Goal: Task Accomplishment & Management: Use online tool/utility

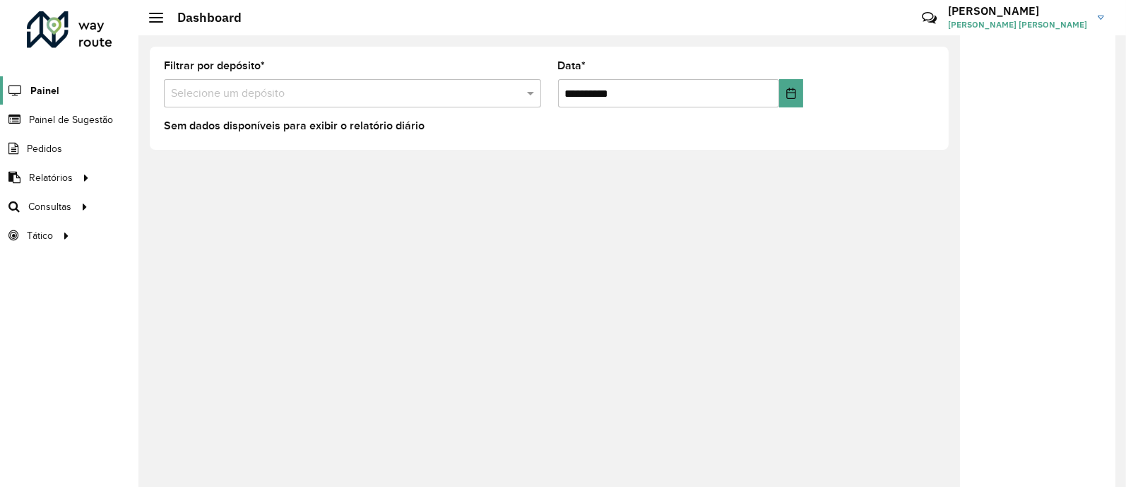
click at [49, 93] on span "Painel" at bounding box center [44, 90] width 29 height 15
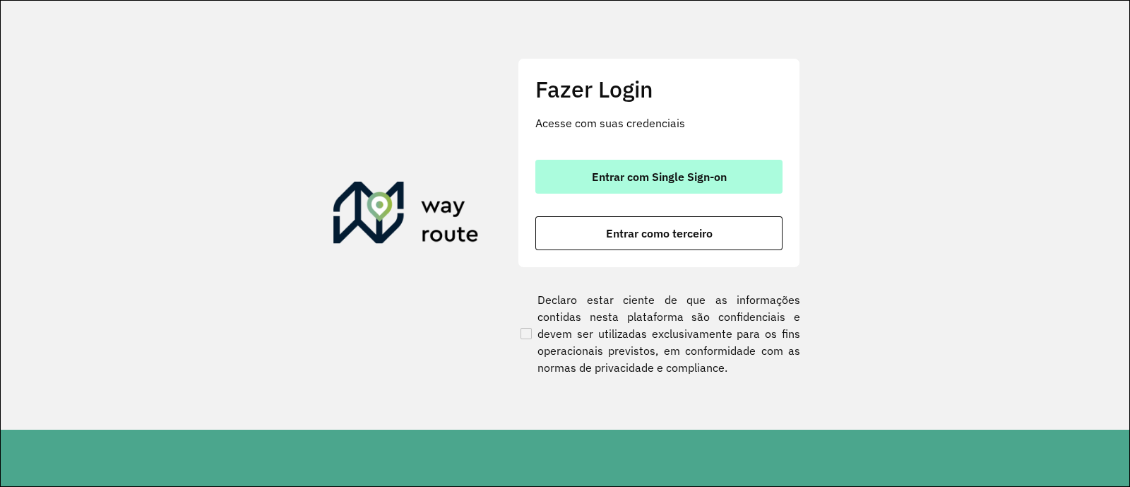
click at [600, 181] on span "Entrar com Single Sign-on" at bounding box center [659, 176] width 135 height 11
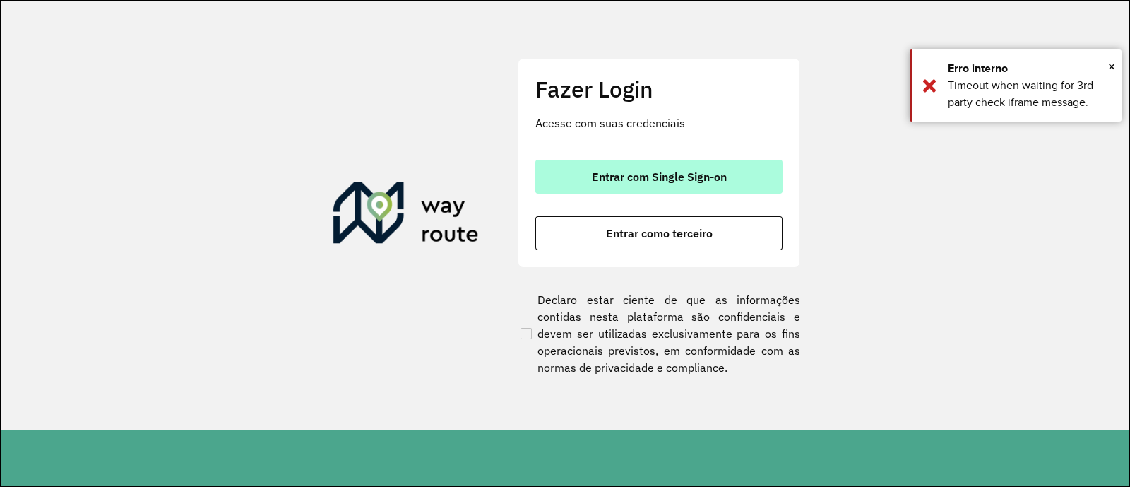
click at [648, 189] on button "Entrar com Single Sign-on" at bounding box center [658, 177] width 247 height 34
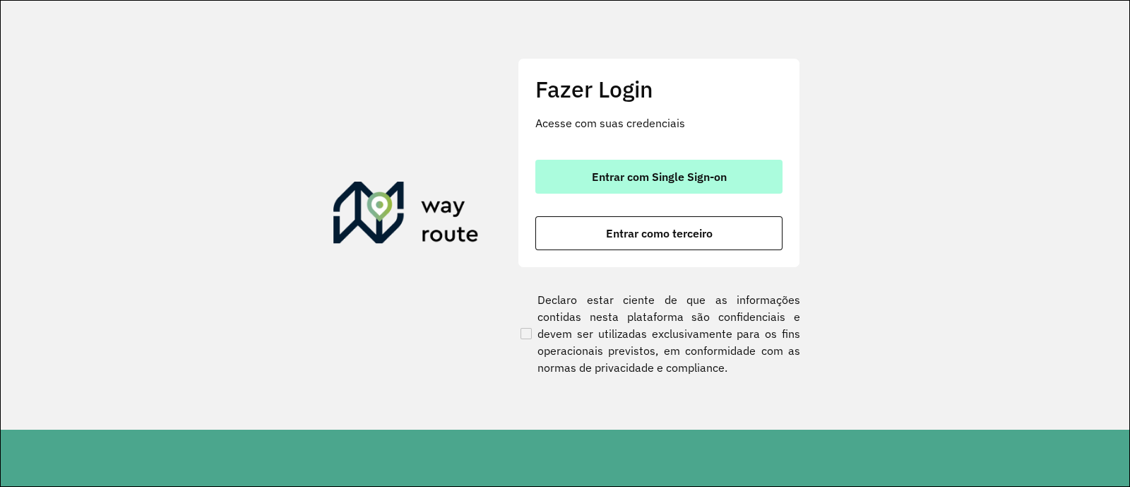
click at [679, 174] on span "Entrar com Single Sign-on" at bounding box center [659, 176] width 135 height 11
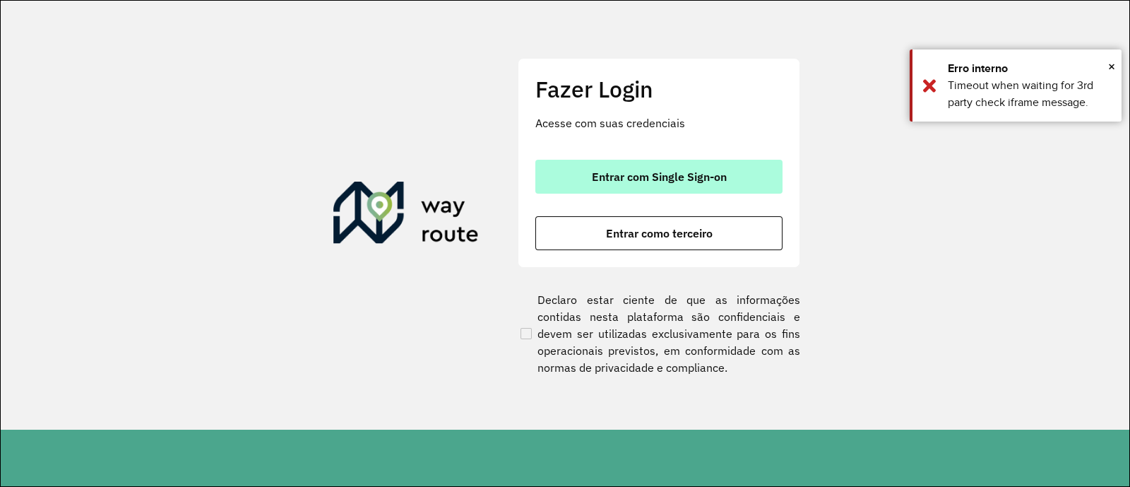
click at [674, 167] on button "Entrar com Single Sign-on" at bounding box center [658, 177] width 247 height 34
click at [714, 191] on button "Entrar com Single Sign-on" at bounding box center [658, 177] width 247 height 34
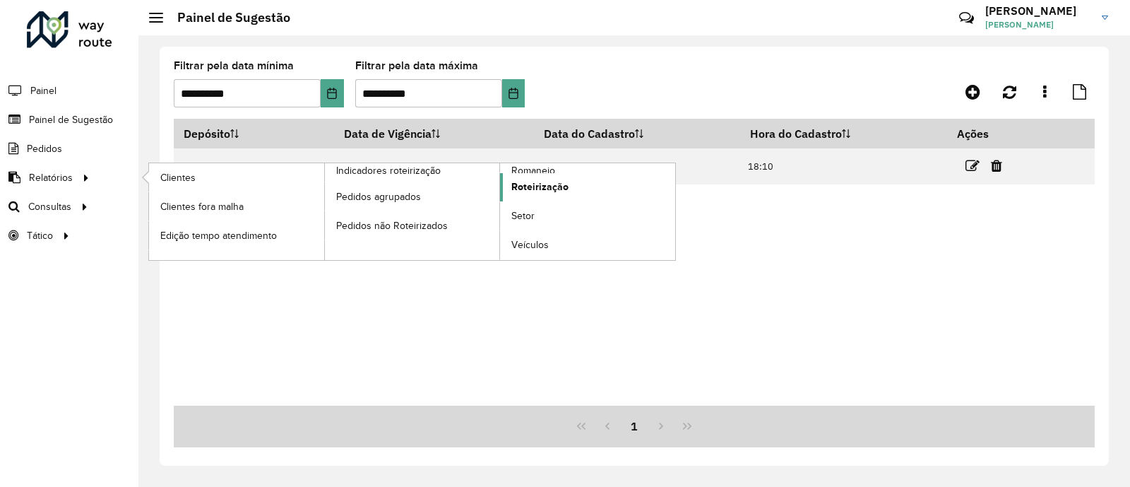
click at [549, 184] on span "Roteirização" at bounding box center [539, 186] width 57 height 15
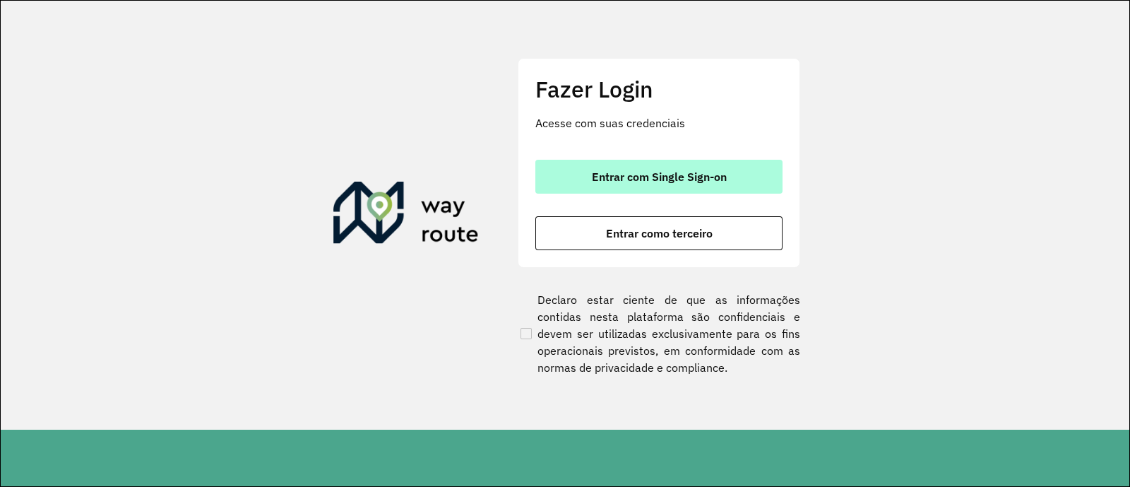
click at [674, 184] on button "Entrar com Single Sign-on" at bounding box center [658, 177] width 247 height 34
click at [607, 167] on button "Entrar com Single Sign-on" at bounding box center [658, 177] width 247 height 34
click at [631, 182] on span "Entrar com Single Sign-on" at bounding box center [659, 176] width 135 height 11
click at [684, 175] on span "Entrar com Single Sign-on" at bounding box center [659, 176] width 135 height 11
click at [687, 172] on span "Entrar com Single Sign-on" at bounding box center [659, 176] width 135 height 11
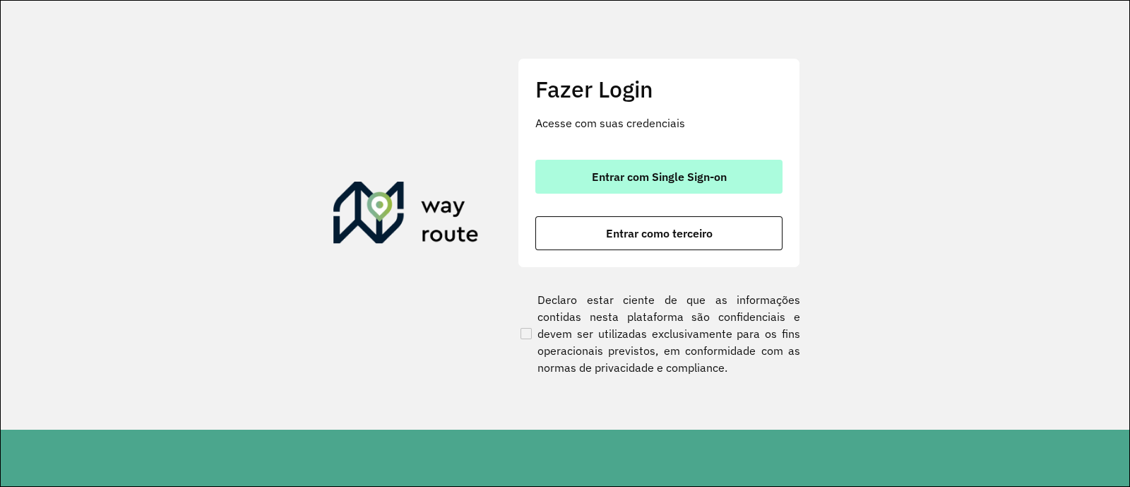
click at [630, 171] on span "Entrar com Single Sign-on" at bounding box center [659, 176] width 135 height 11
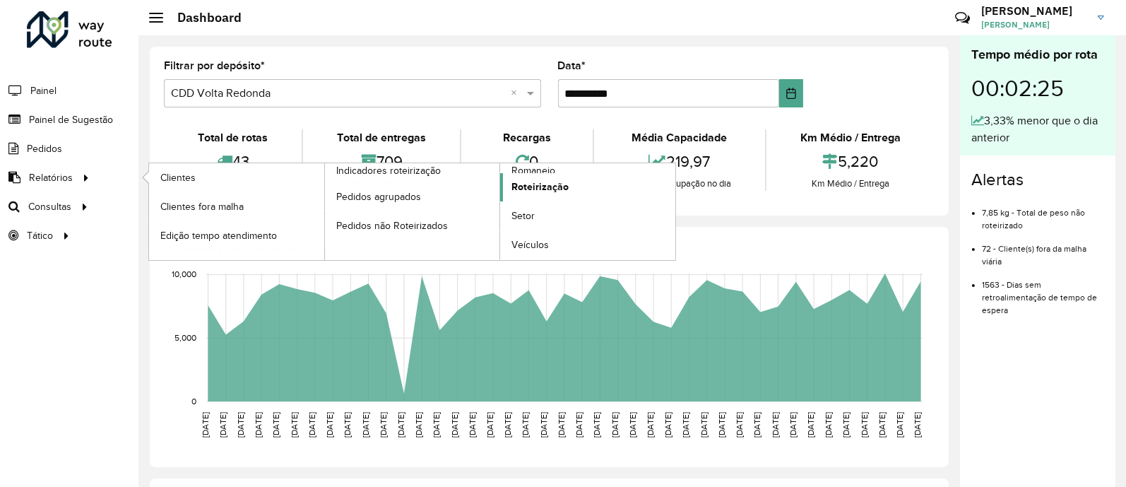
click at [532, 185] on span "Roteirização" at bounding box center [539, 186] width 57 height 15
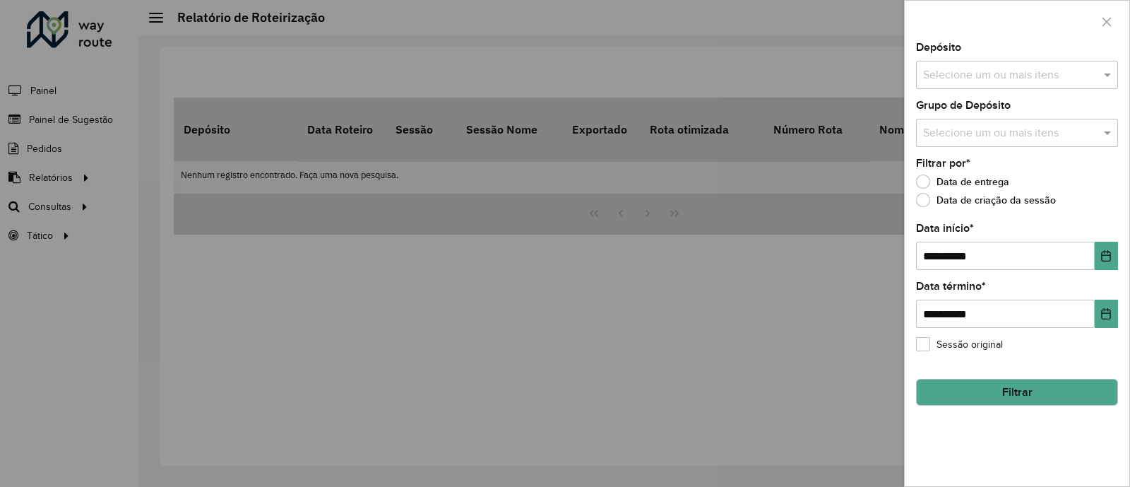
click at [982, 78] on input "text" at bounding box center [1009, 75] width 181 height 17
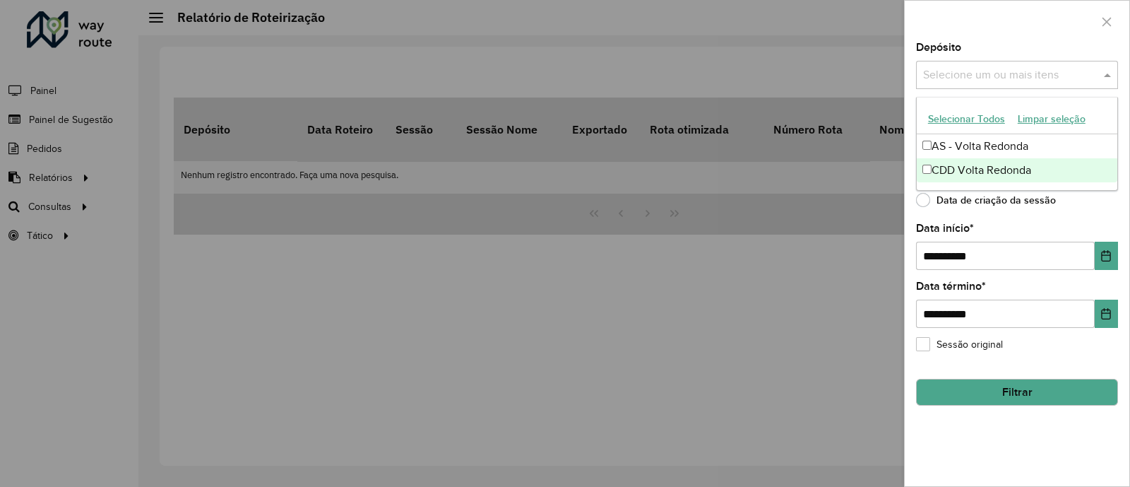
click at [961, 165] on div "CDD Volta Redonda" at bounding box center [1017, 170] width 201 height 24
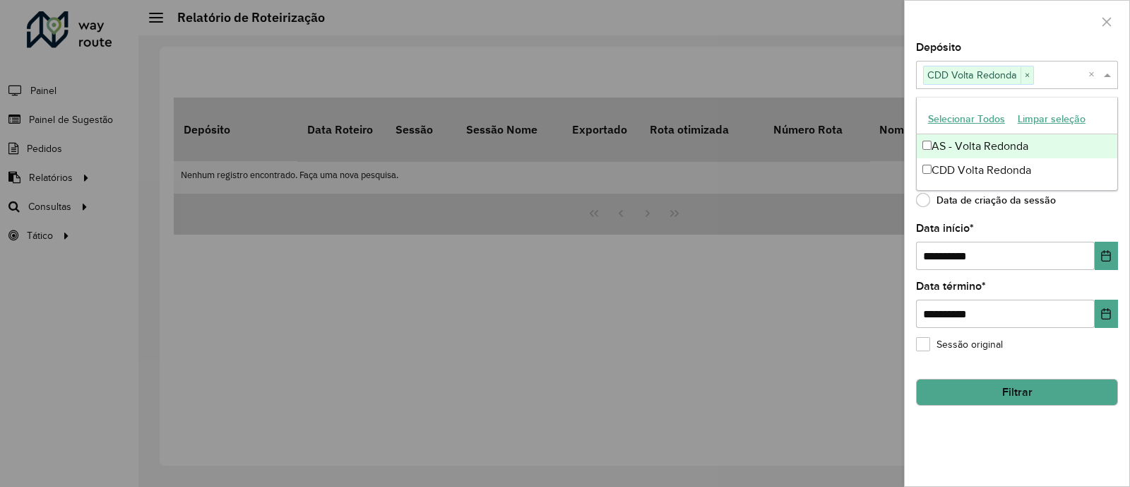
click at [986, 35] on div at bounding box center [1017, 22] width 225 height 42
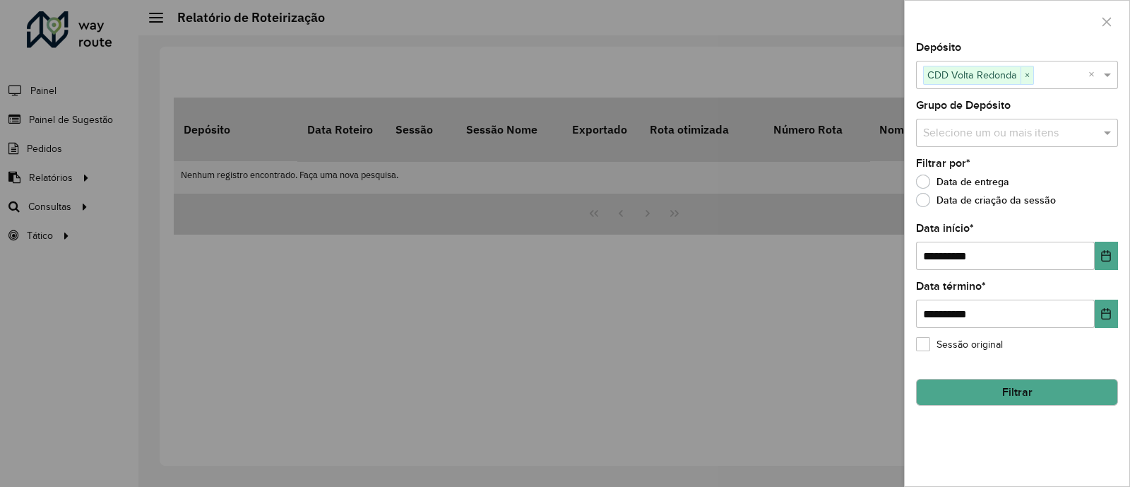
click at [956, 138] on input "text" at bounding box center [1009, 133] width 181 height 17
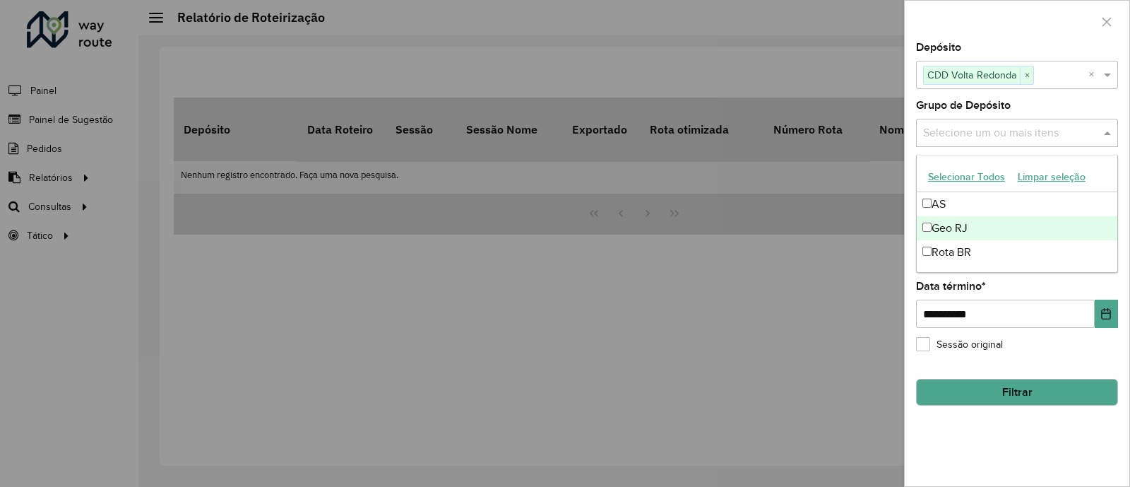
click at [957, 226] on div "Geo RJ" at bounding box center [1017, 228] width 201 height 24
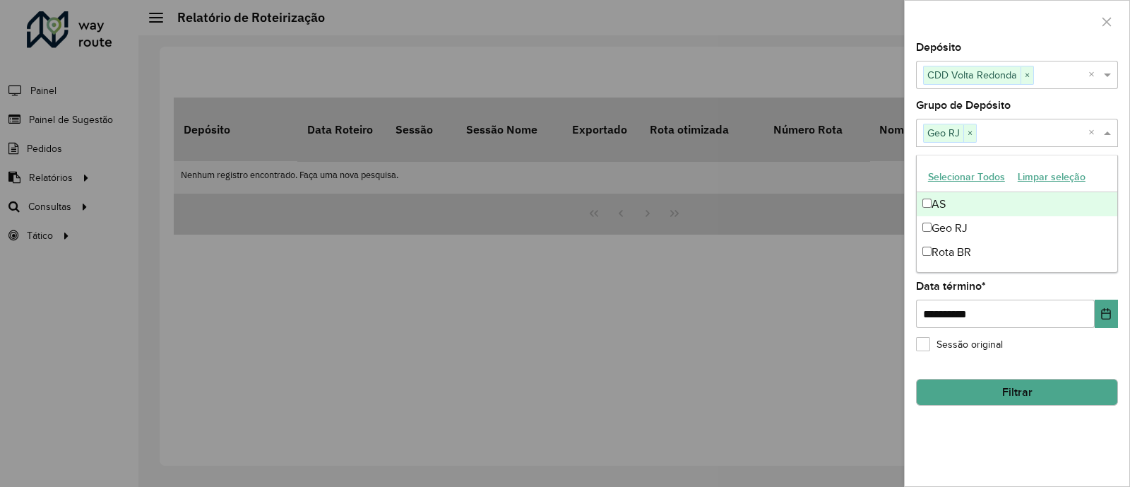
click at [999, 30] on div at bounding box center [1017, 22] width 225 height 42
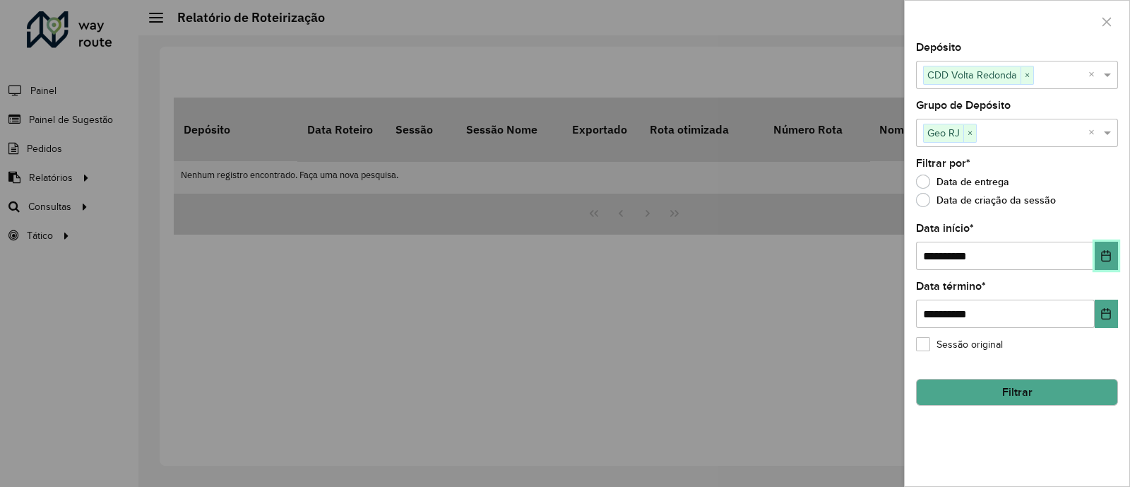
click at [1105, 261] on icon "Choose Date" at bounding box center [1106, 255] width 9 height 11
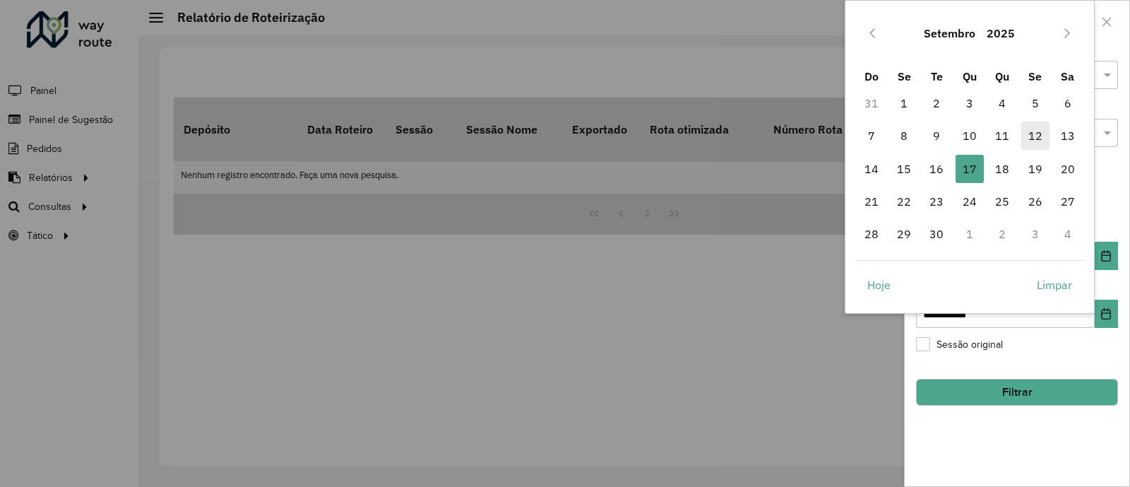
click at [1033, 136] on span "12" at bounding box center [1035, 135] width 28 height 28
type input "**********"
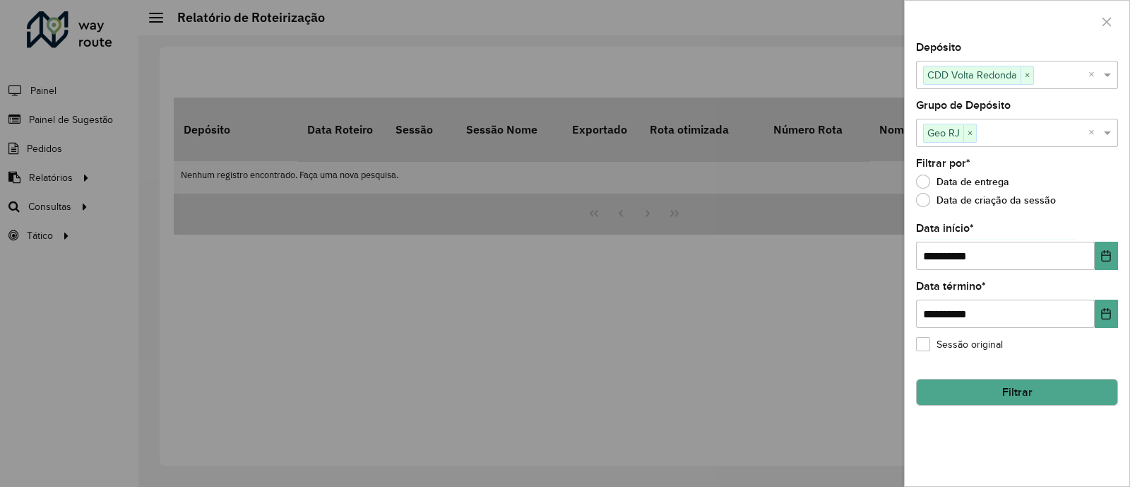
click at [811, 359] on div at bounding box center [565, 243] width 1130 height 487
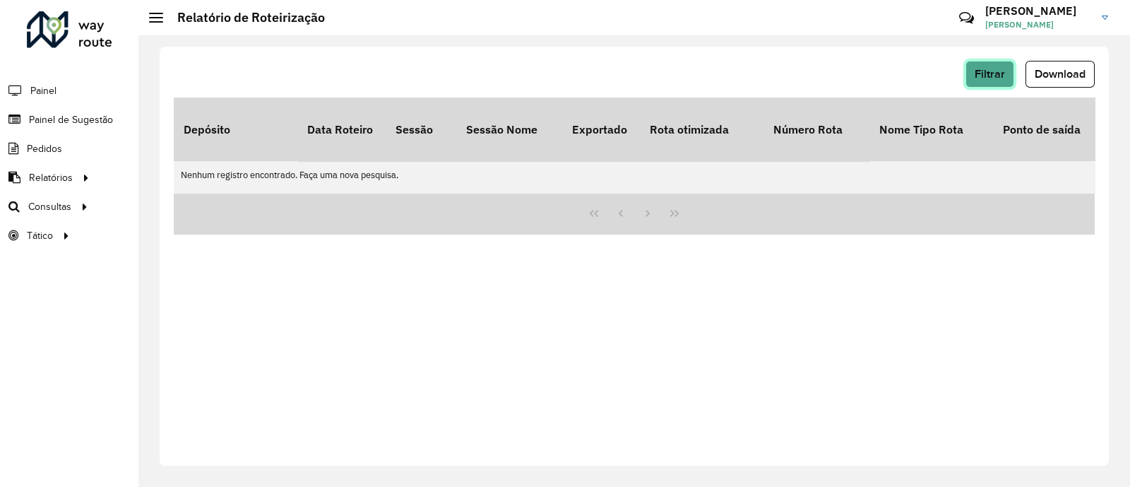
click at [998, 76] on span "Filtrar" at bounding box center [989, 74] width 30 height 12
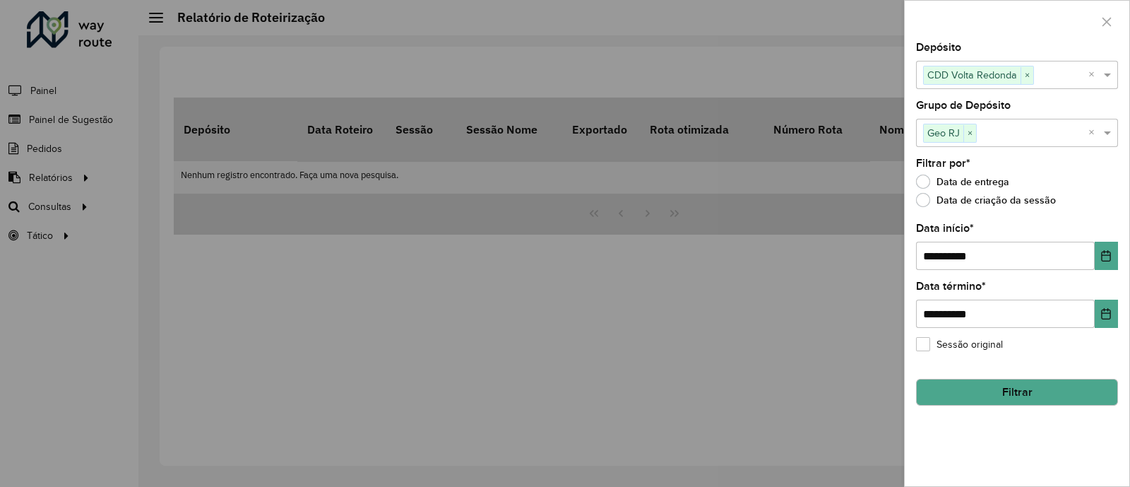
click at [977, 393] on button "Filtrar" at bounding box center [1017, 391] width 202 height 27
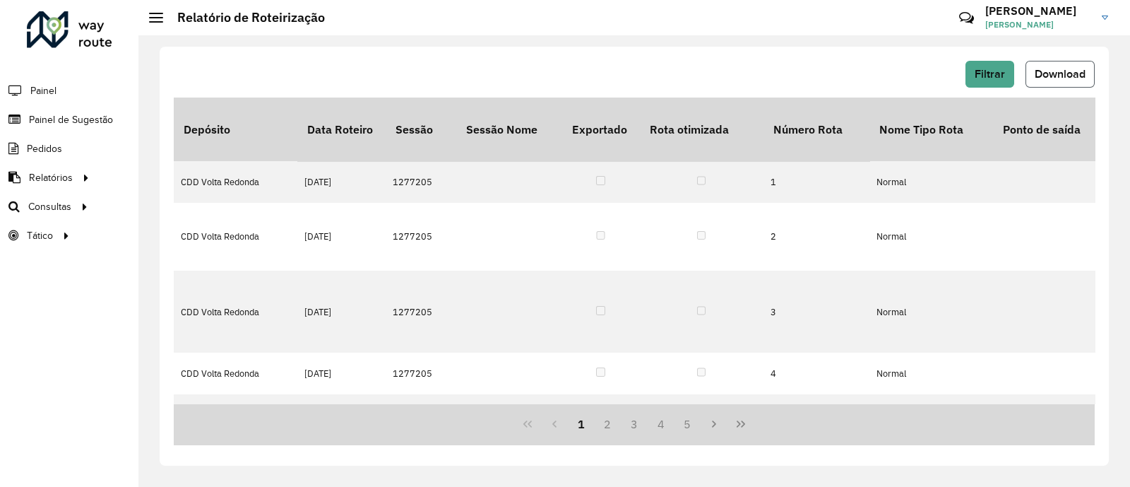
click at [1063, 70] on span "Download" at bounding box center [1059, 74] width 51 height 12
